Goal: Navigation & Orientation: Find specific page/section

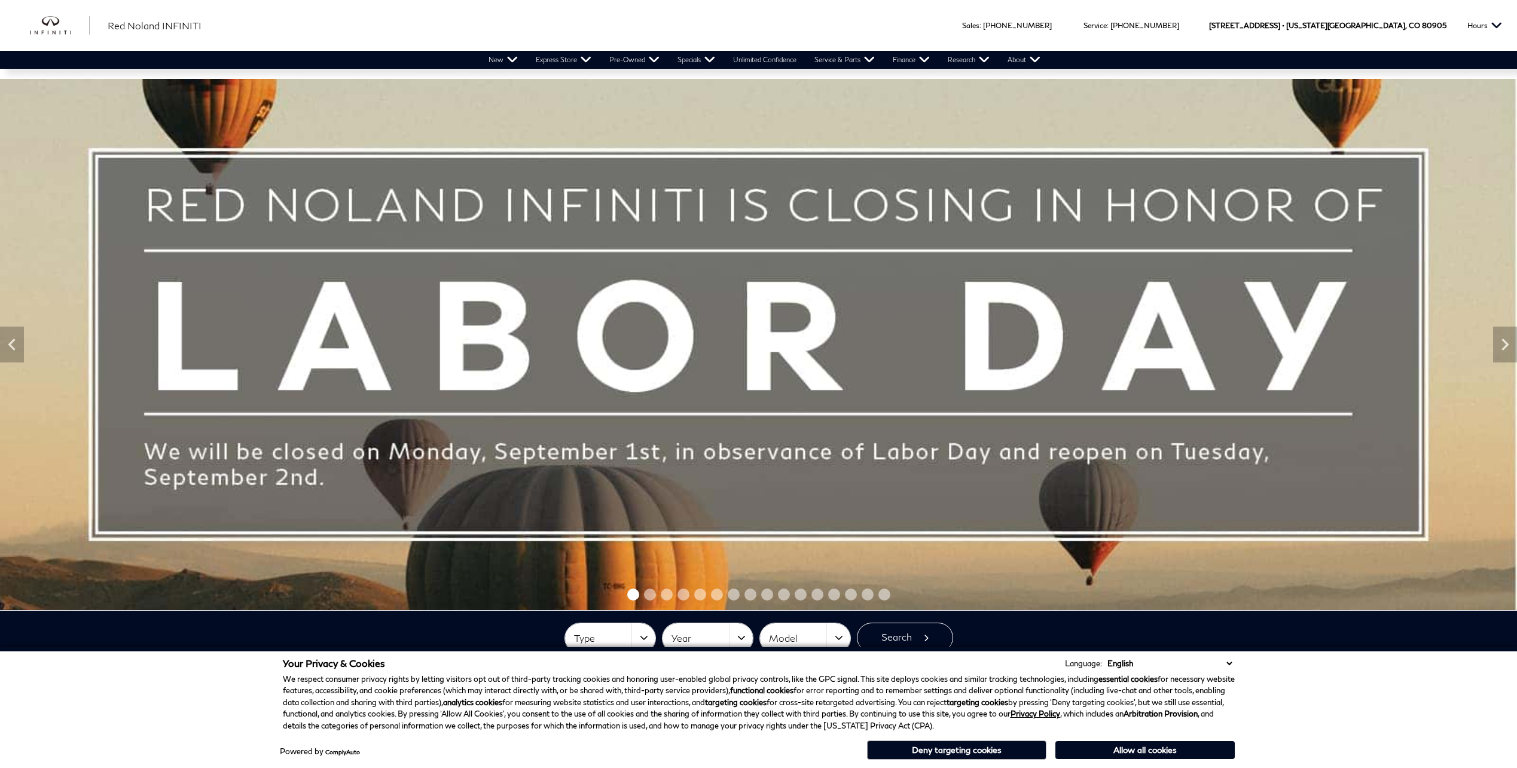
drag, startPoint x: 989, startPoint y: 753, endPoint x: 990, endPoint y: 742, distance: 10.8
click at [990, 753] on button "Deny targeting cookies" at bounding box center [956, 749] width 179 height 19
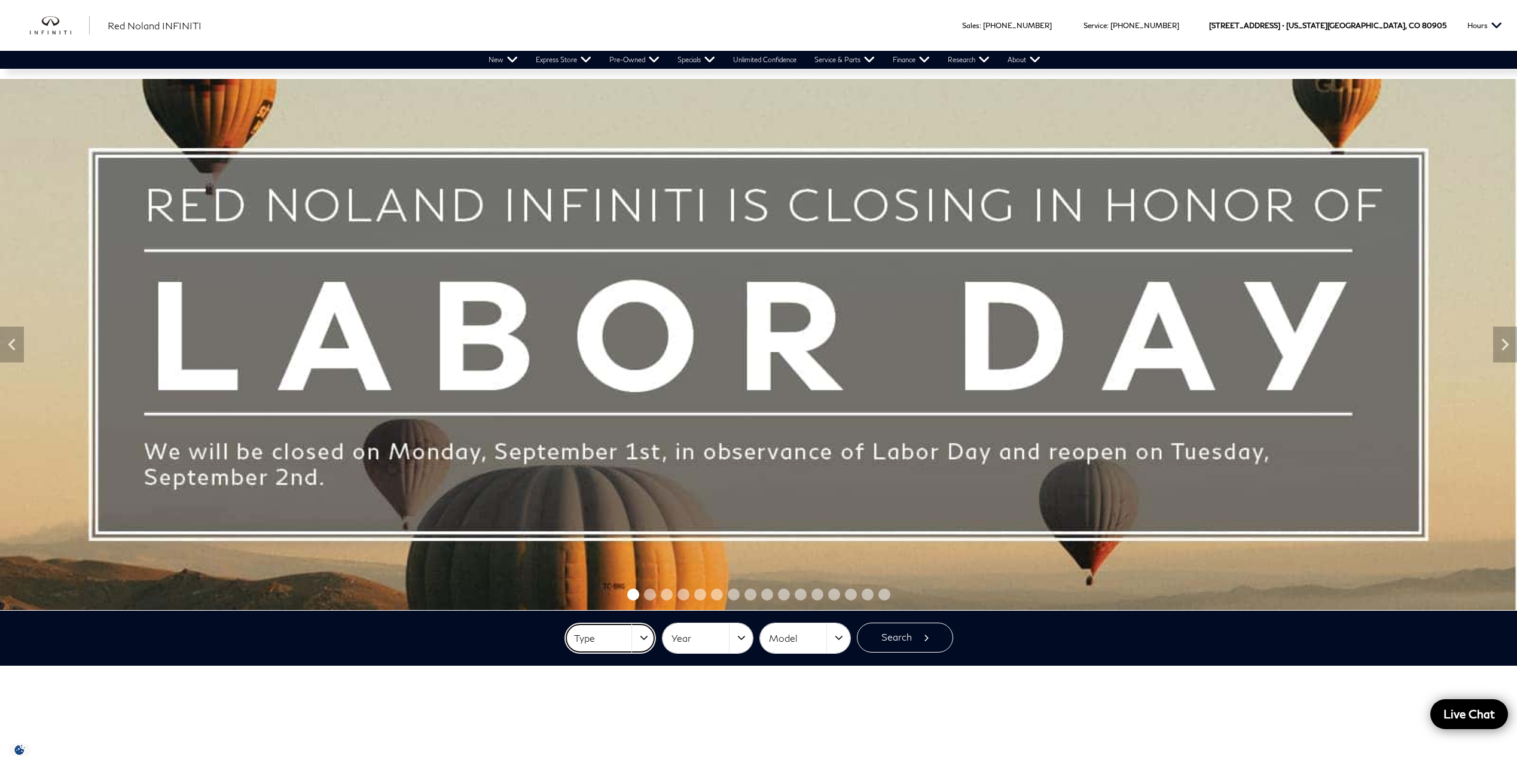
click at [645, 634] on button "Type" at bounding box center [610, 638] width 90 height 30
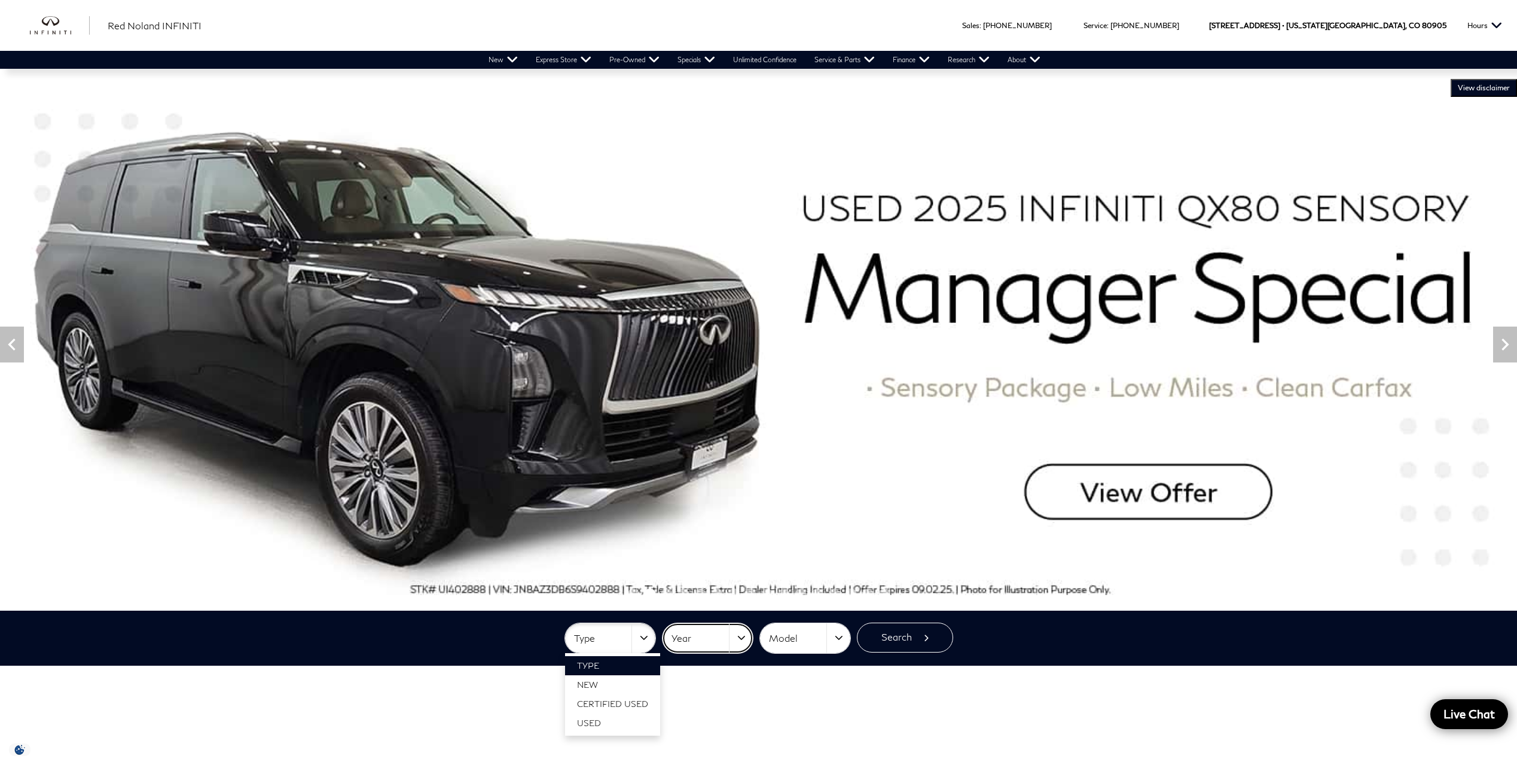
click at [733, 638] on button "Year" at bounding box center [707, 638] width 90 height 30
click at [842, 643] on button "Model" at bounding box center [805, 638] width 90 height 30
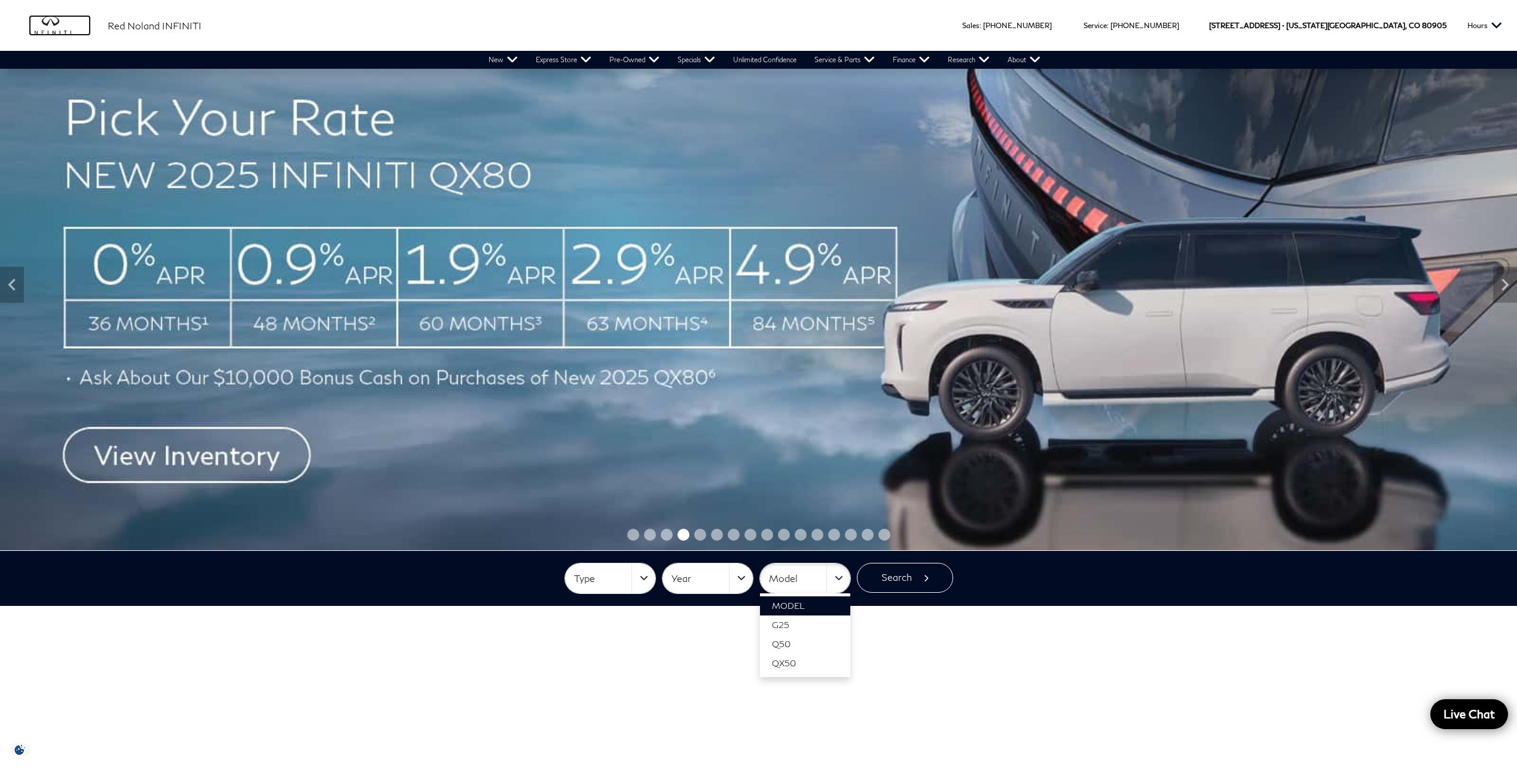
click at [61, 30] on img "infiniti" at bounding box center [60, 25] width 60 height 19
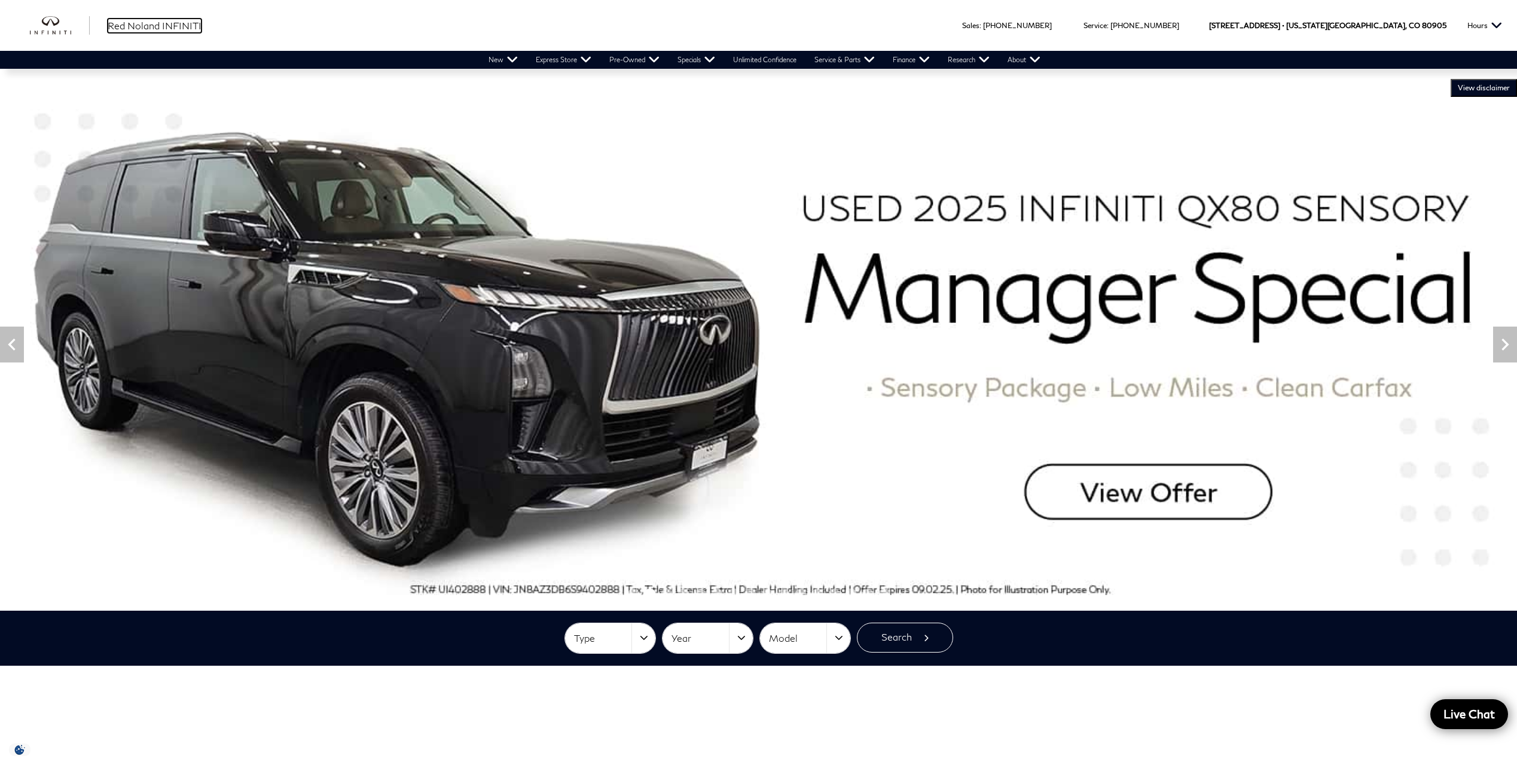
click at [143, 25] on span "Red Noland INFINITI" at bounding box center [155, 25] width 94 height 11
